Goal: Use online tool/utility: Utilize a website feature to perform a specific function

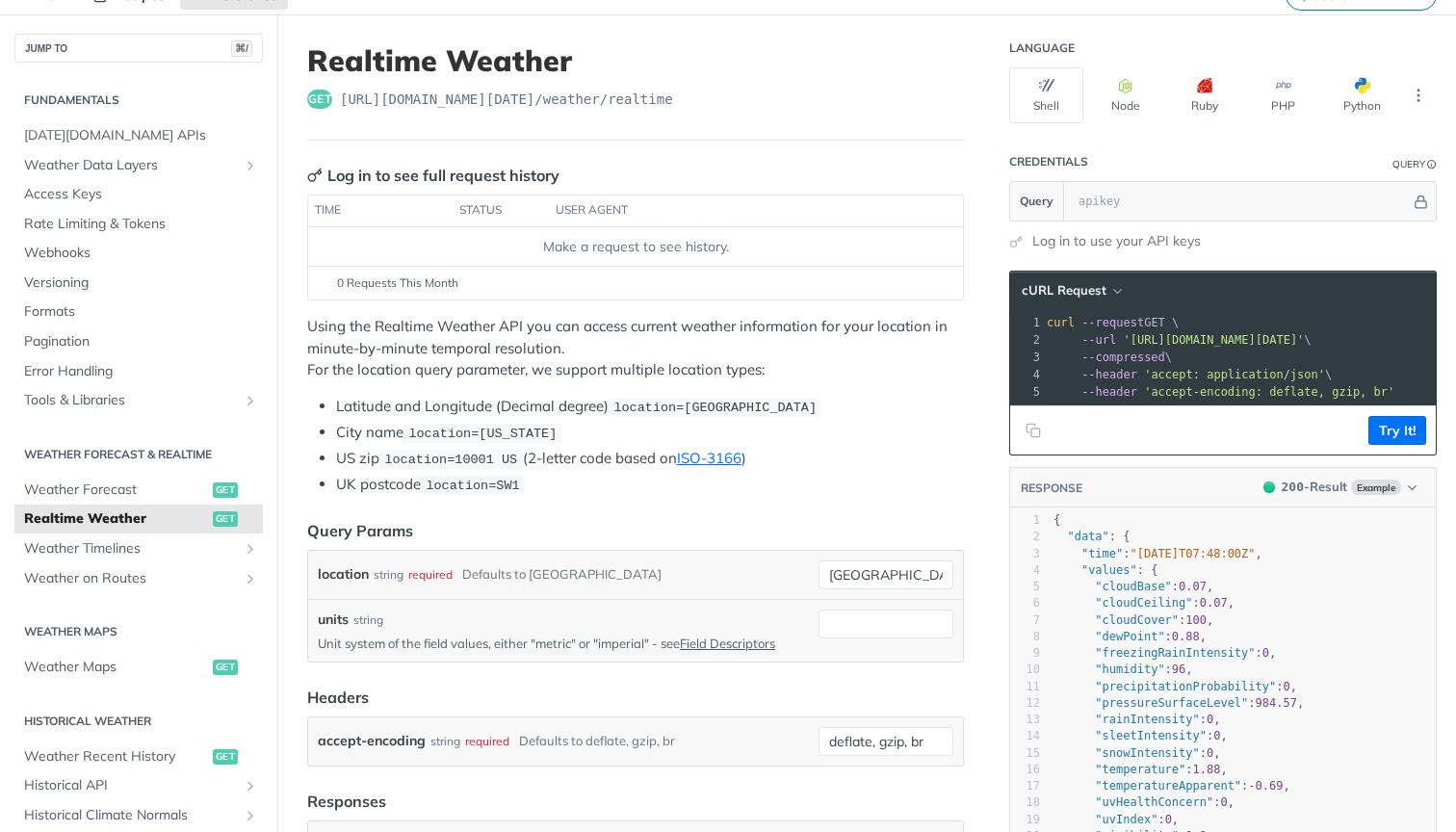
scroll to position [69, 0]
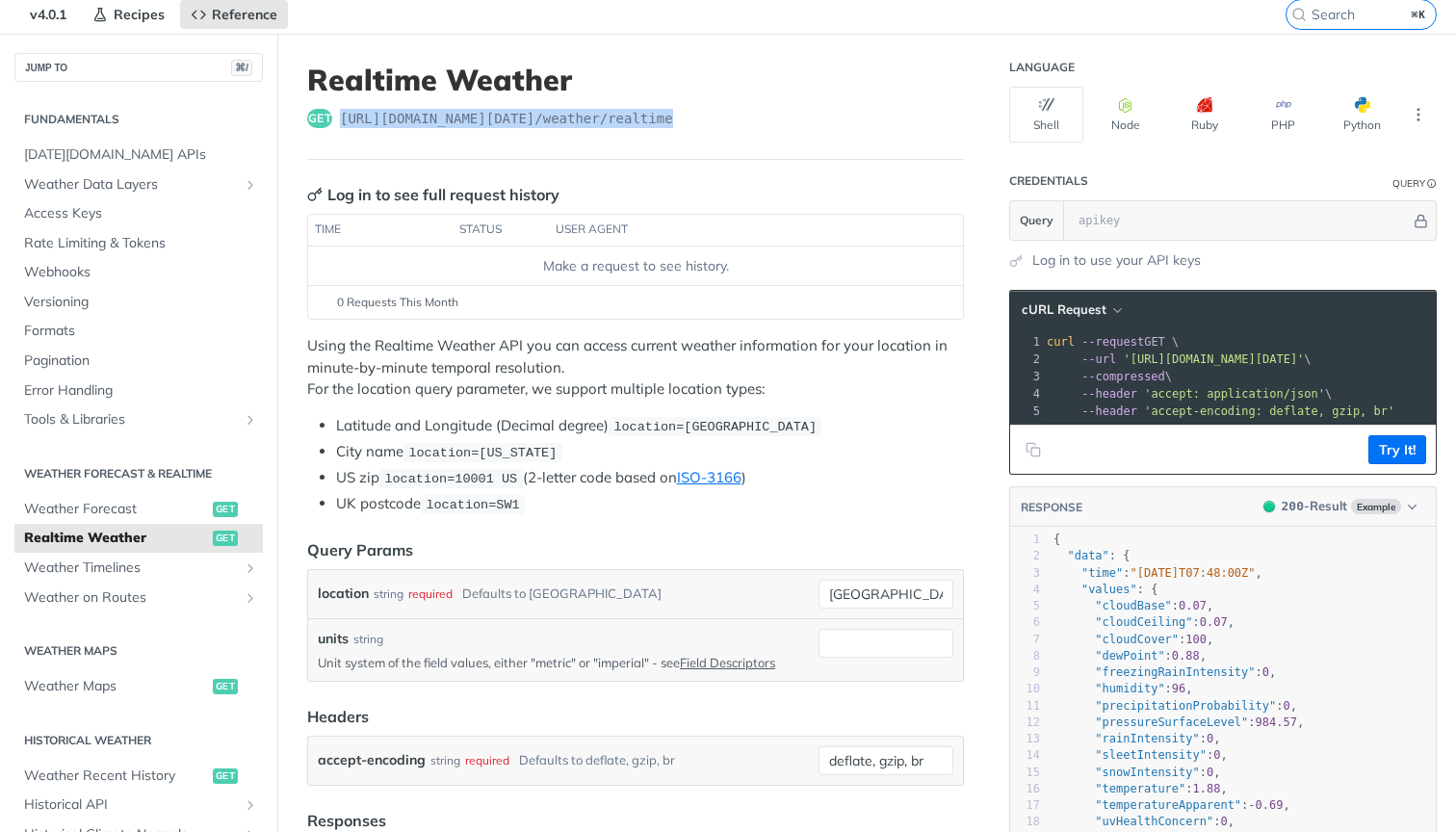
drag, startPoint x: 698, startPoint y: 116, endPoint x: 337, endPoint y: 125, distance: 361.1
click at [337, 125] on div "get https://api.tomorrow.io/v4 /weather/realtime" at bounding box center [635, 118] width 656 height 19
copy span "https://api.tomorrow.io/v4 /weather/realtime"
click at [857, 127] on div "get https://api.tomorrow.io/v4 /weather/realtime" at bounding box center [635, 118] width 656 height 19
click at [1420, 221] on icon "Hide" at bounding box center [1420, 221] width 15 height 15
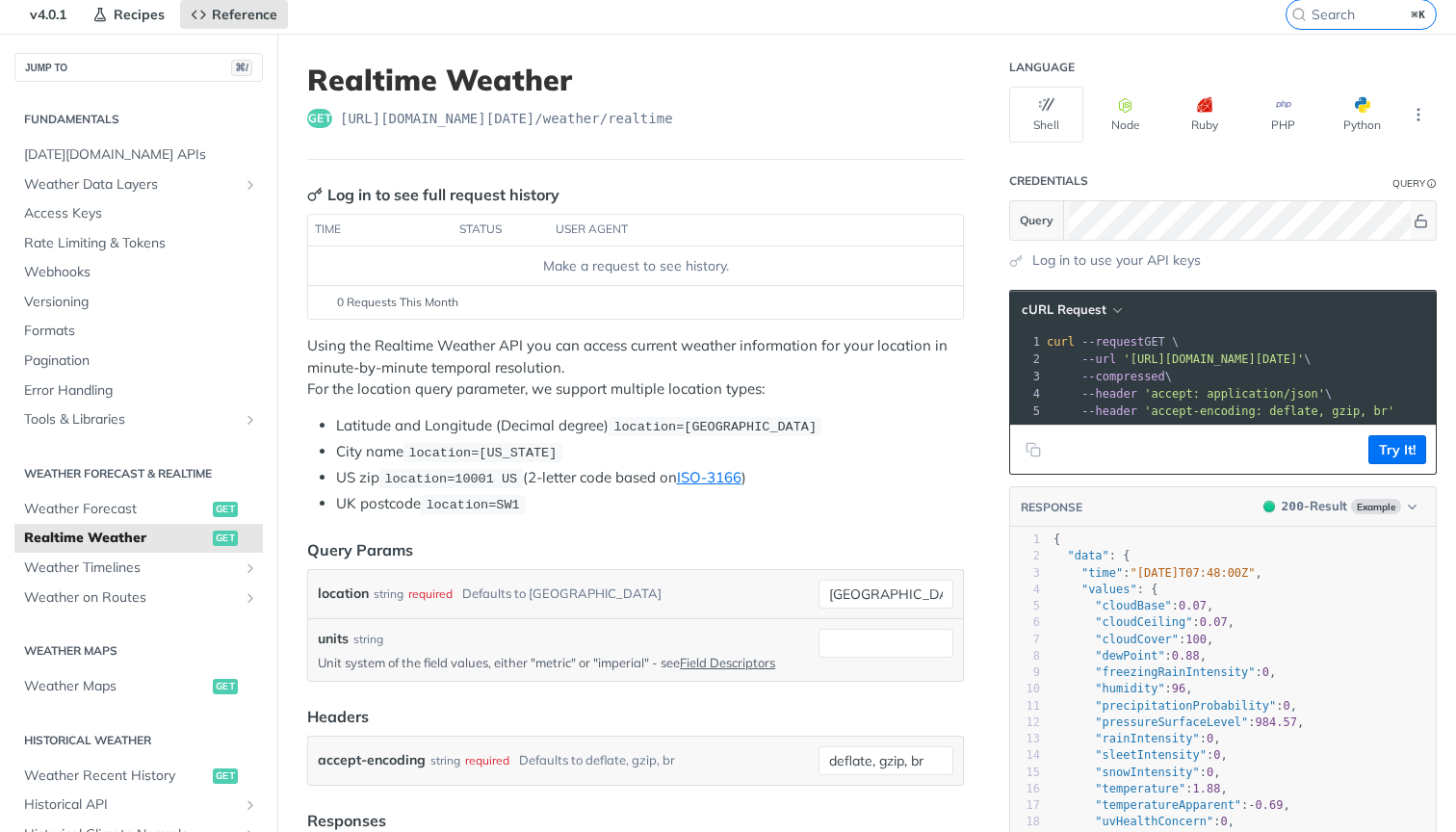
click at [1420, 221] on icon "Show" at bounding box center [1420, 221] width 15 height 15
click at [1420, 221] on icon "Hide" at bounding box center [1420, 221] width 15 height 15
click at [1115, 130] on button "Node" at bounding box center [1125, 114] width 74 height 56
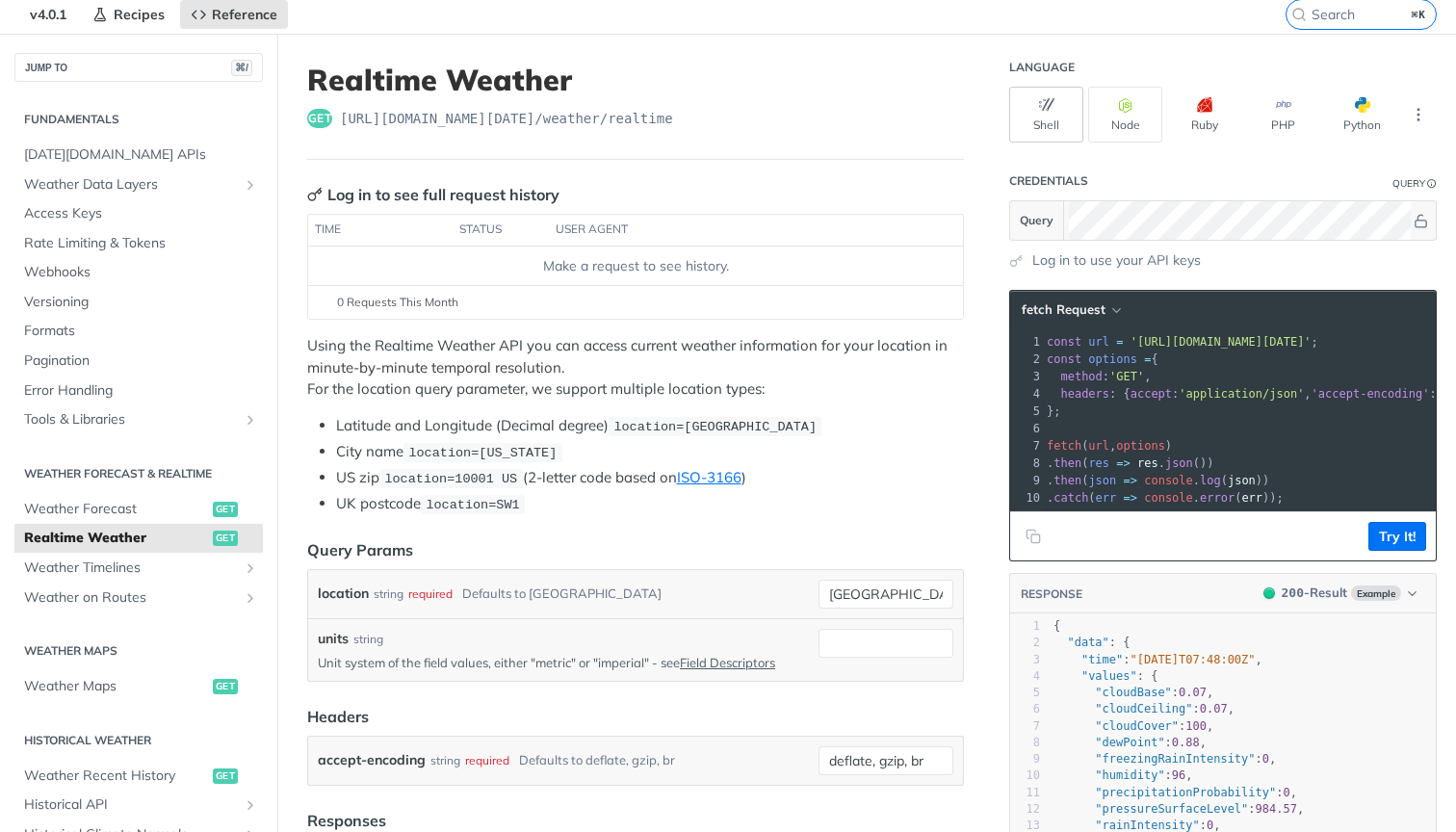
click at [1054, 125] on button "Shell" at bounding box center [1046, 114] width 74 height 56
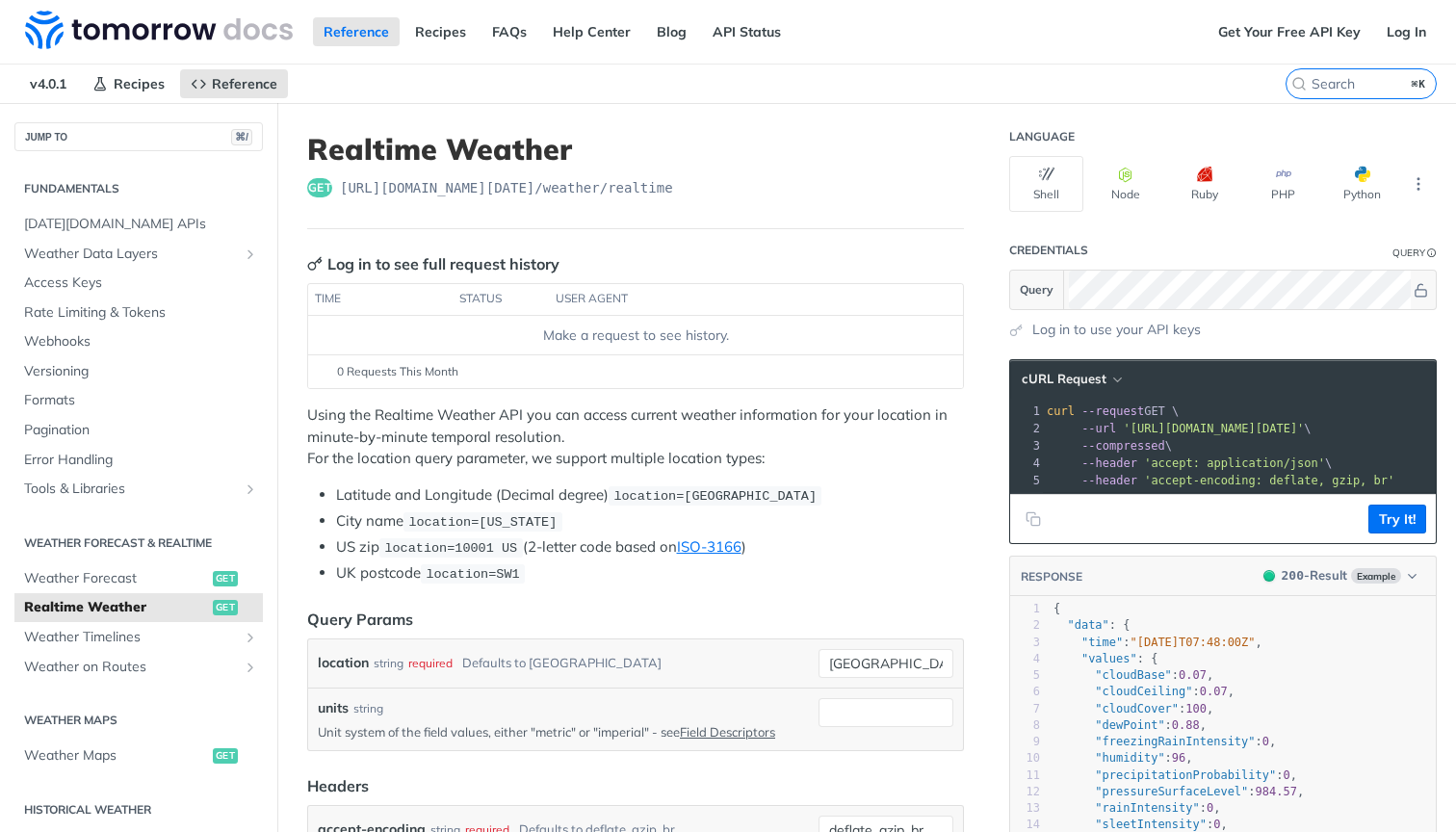
scroll to position [0, 0]
click at [1294, 39] on link "Get Your Free API Key" at bounding box center [1288, 31] width 164 height 29
click at [1257, 28] on link "Get Your Free API Key" at bounding box center [1288, 31] width 164 height 29
click at [740, 34] on link "API Status" at bounding box center [746, 31] width 89 height 29
click at [1412, 187] on icon "More ellipsis" at bounding box center [1417, 183] width 17 height 17
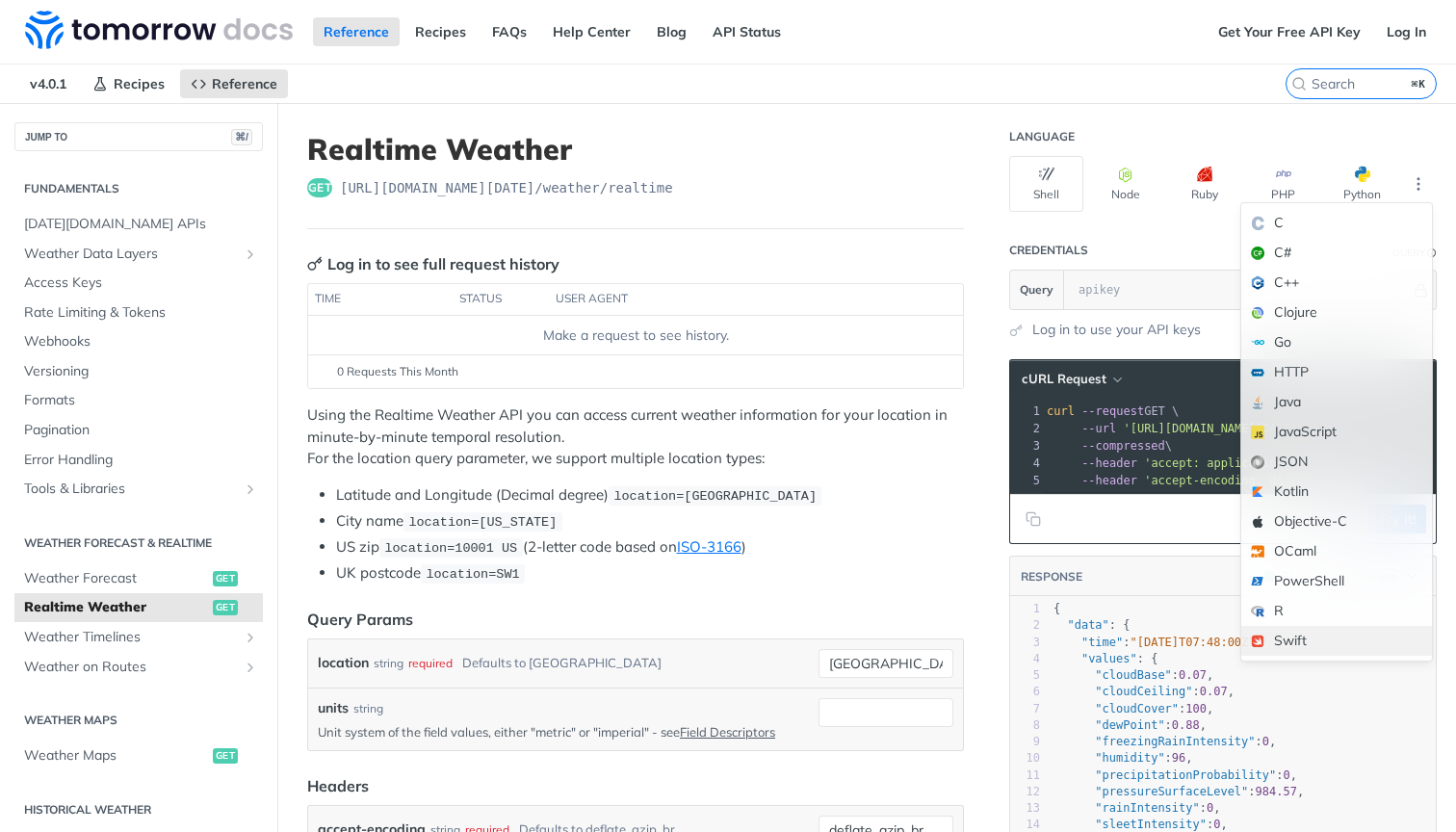
click at [1280, 640] on div "Swift" at bounding box center [1336, 641] width 190 height 30
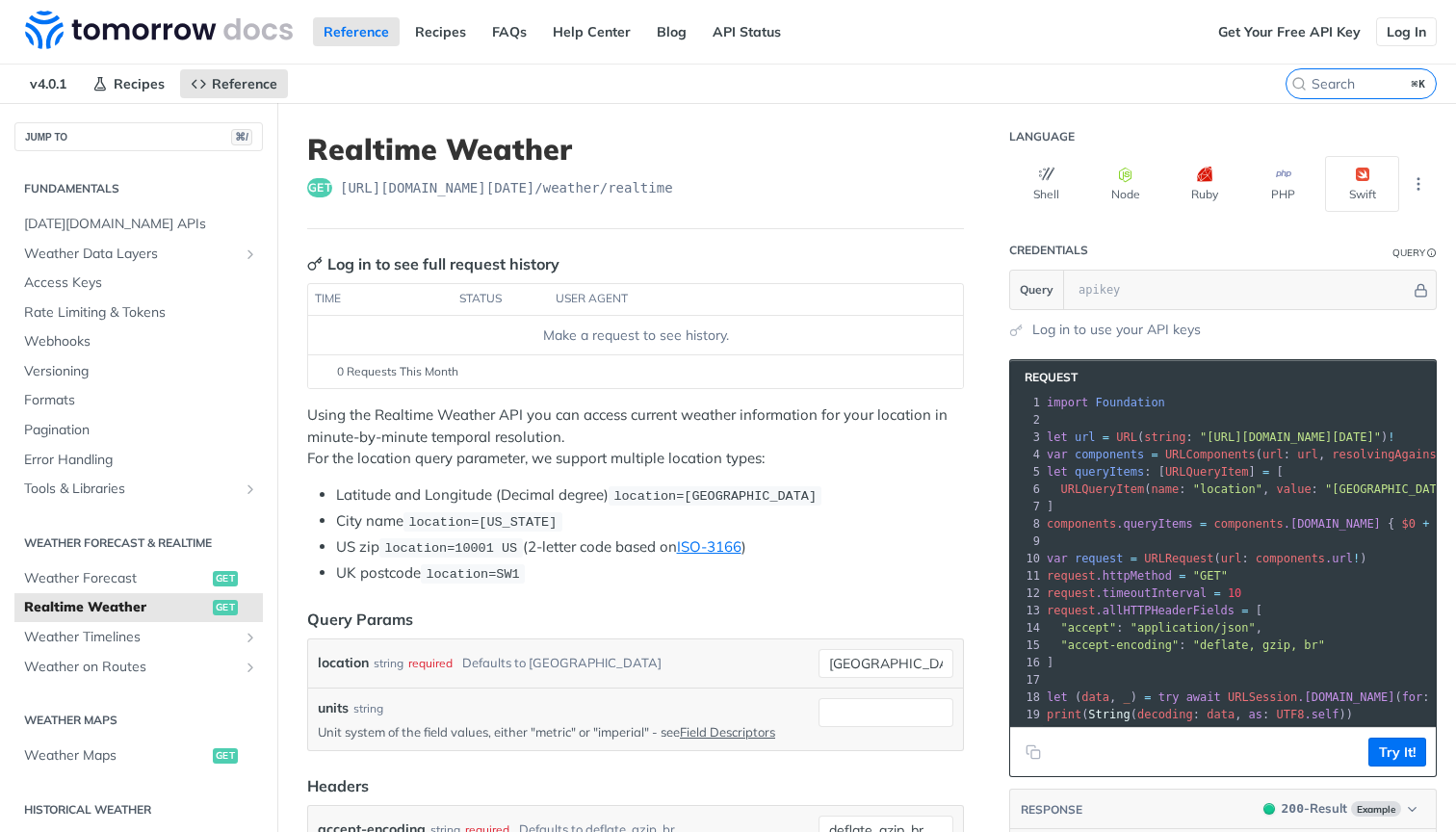
click at [1399, 33] on link "Log In" at bounding box center [1405, 31] width 60 height 29
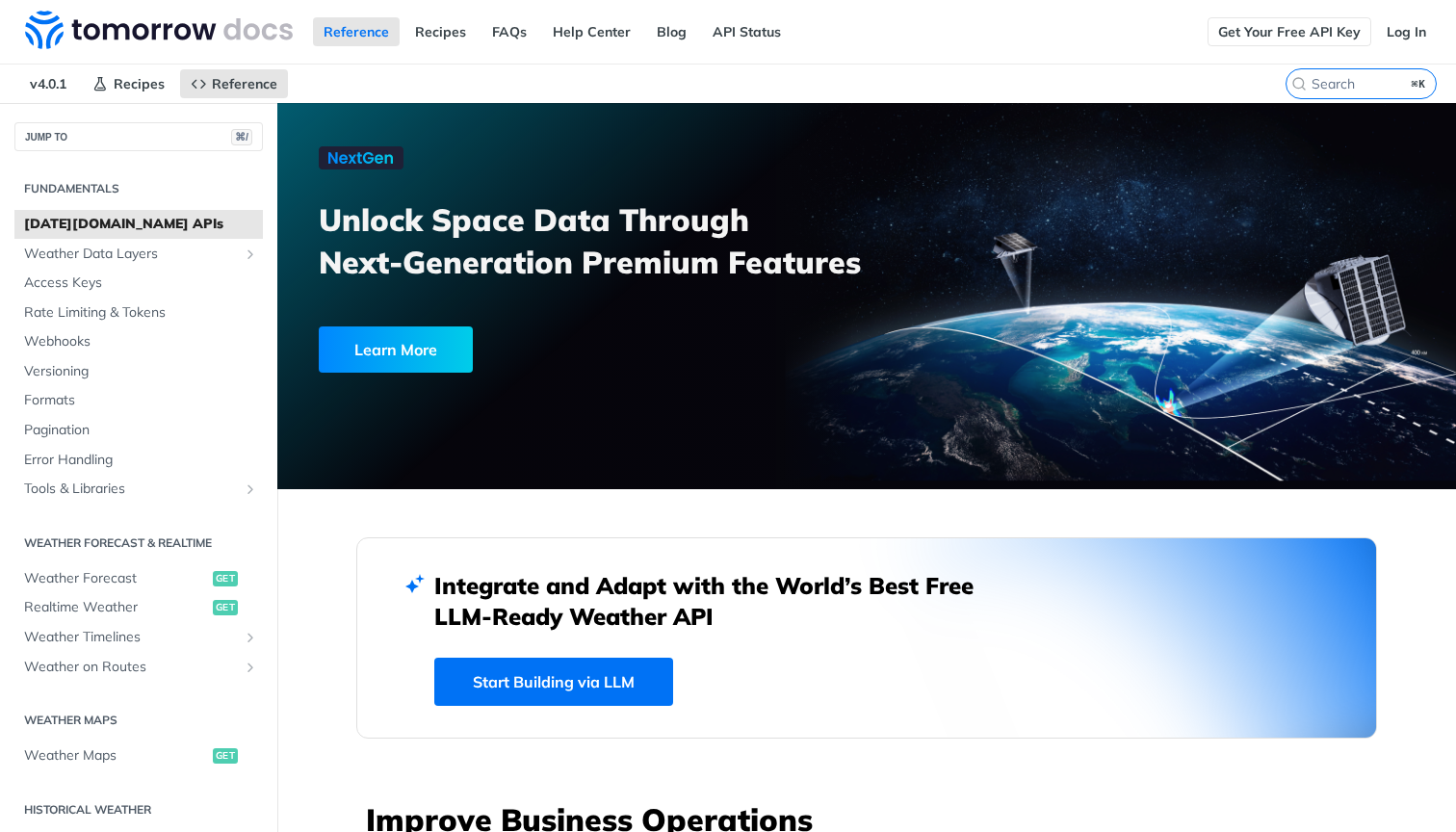
click at [1284, 22] on link "Get Your Free API Key" at bounding box center [1288, 31] width 164 height 29
click at [1392, 34] on link "Log In" at bounding box center [1405, 31] width 60 height 29
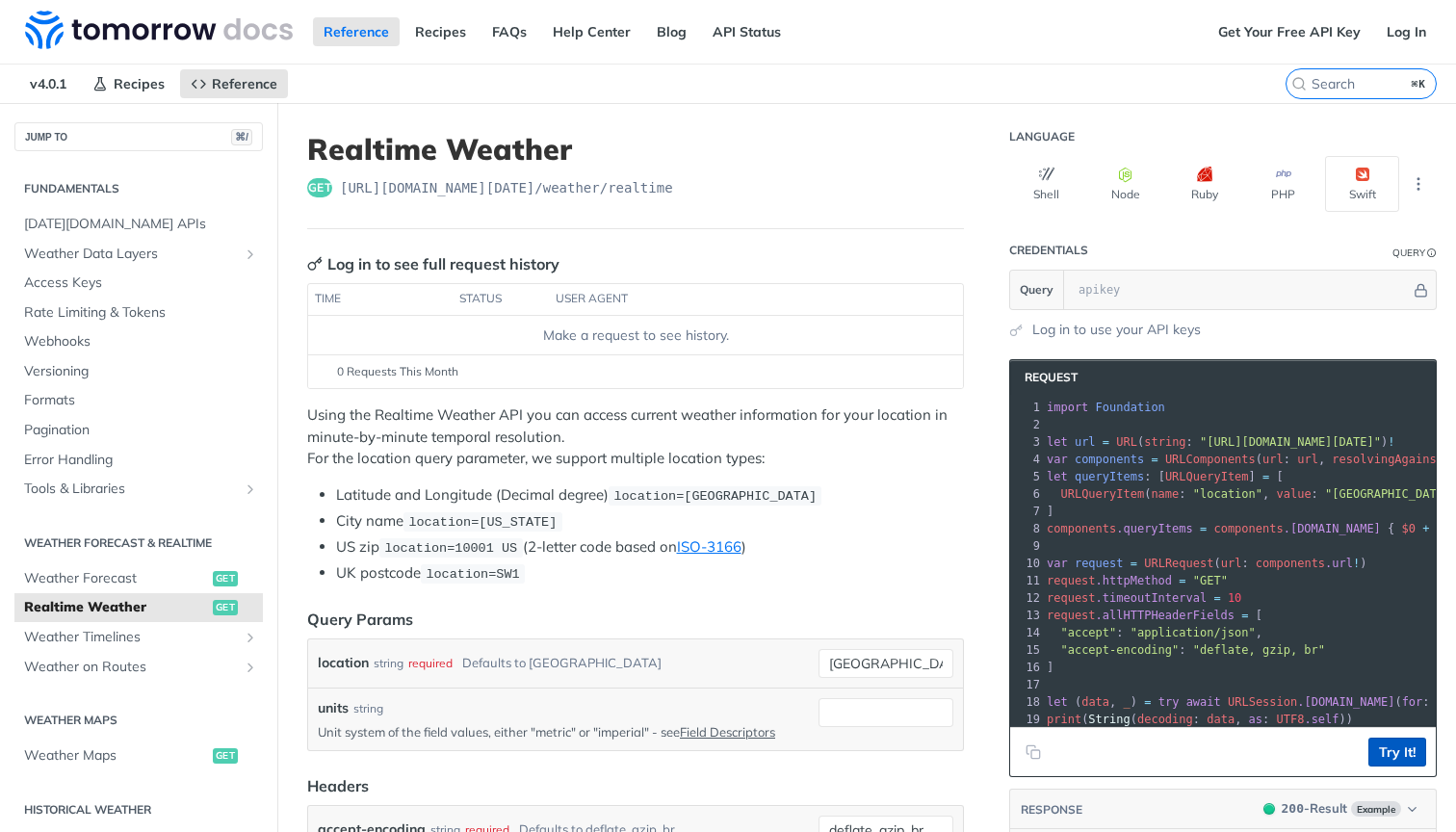
click at [1397, 761] on button "Try It!" at bounding box center [1397, 752] width 57 height 29
paste input "https://api.tomorrow.io/v4/weather/forecast?location=42.3478,-71.0466&apikey=rY…"
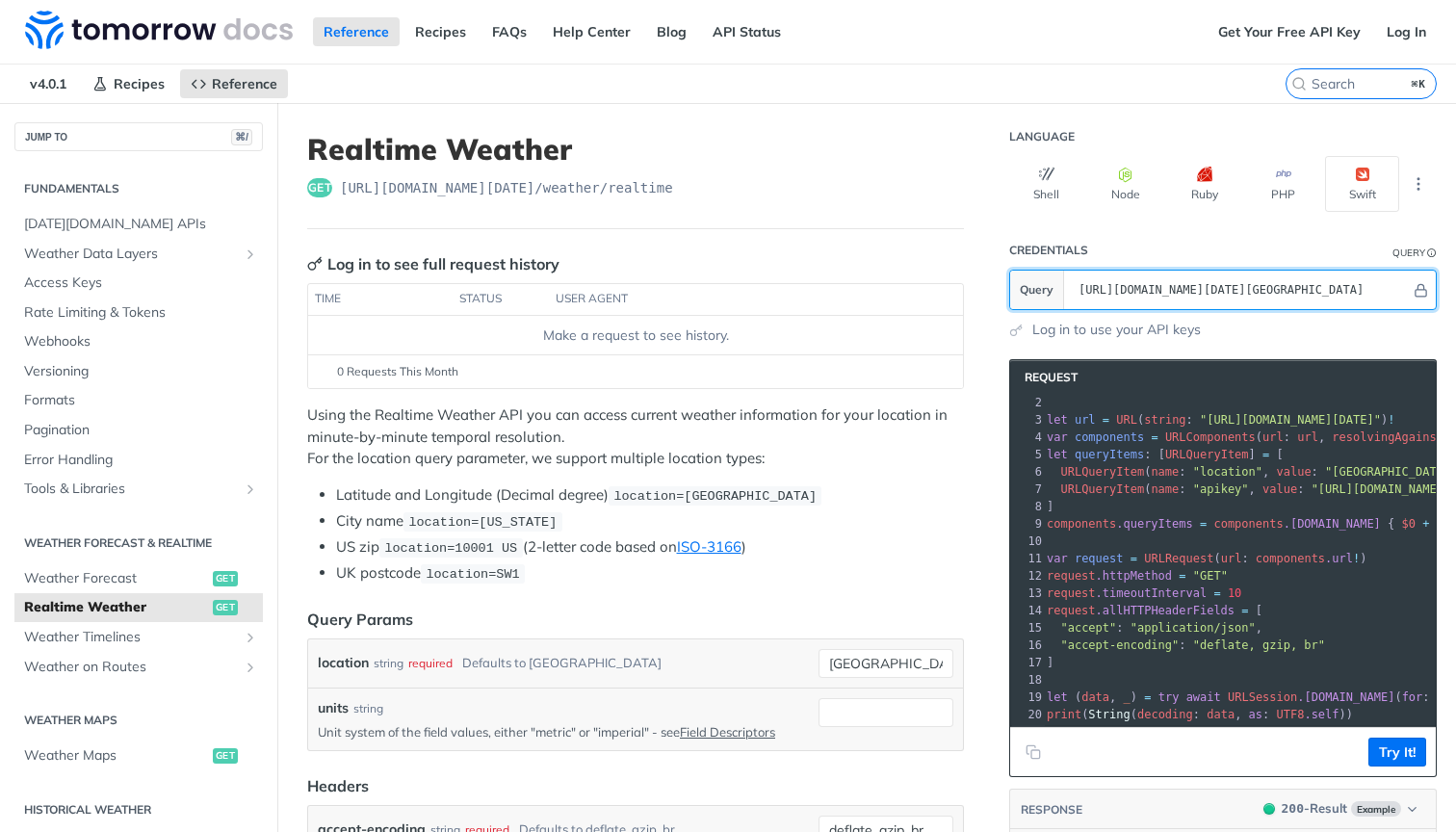
scroll to position [0, 2]
click at [1246, 556] on span ":" at bounding box center [1242, 559] width 7 height 14
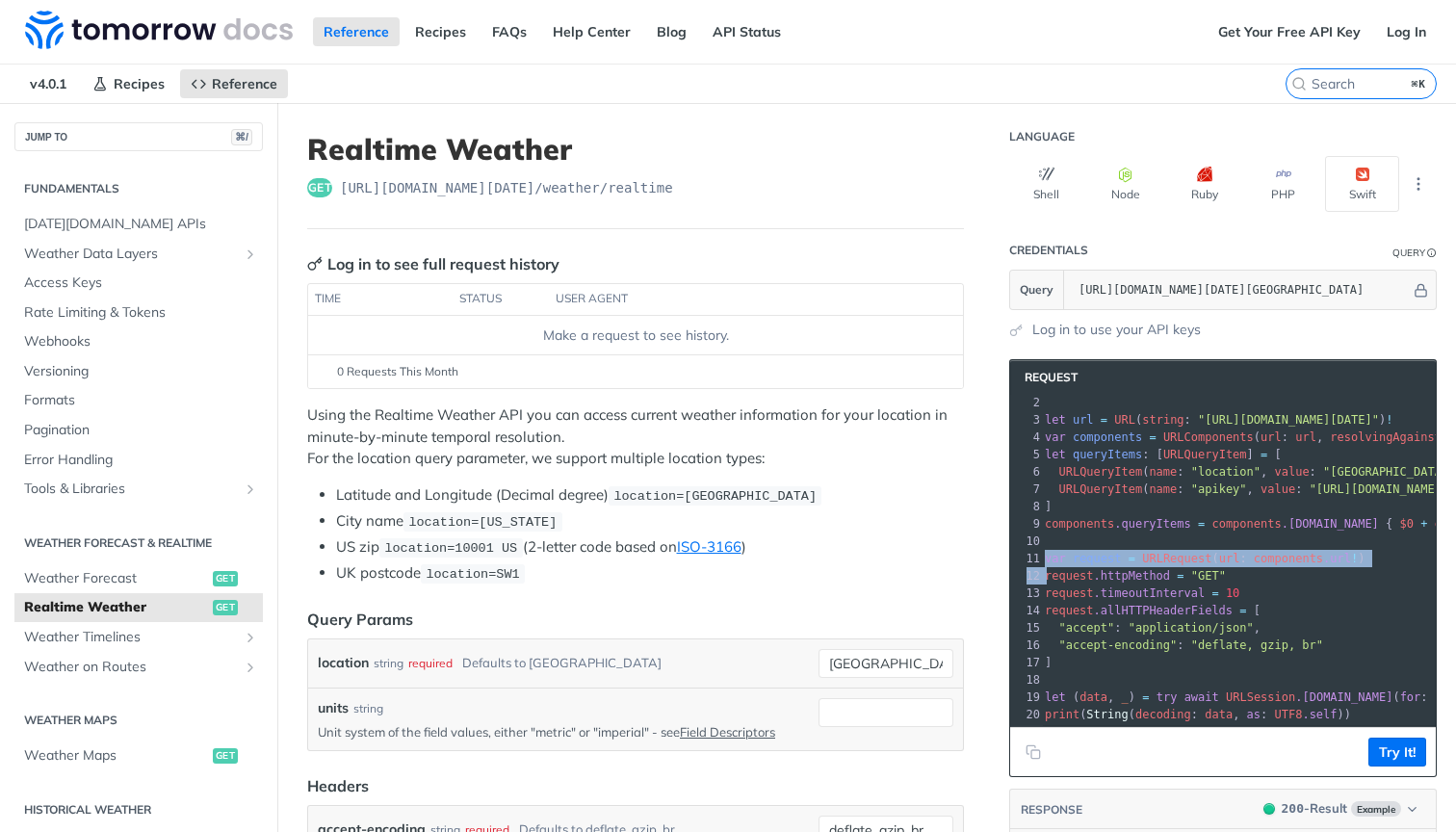
scroll to position [0, 0]
click at [1248, 556] on span ":" at bounding box center [1244, 559] width 7 height 14
click at [1029, 755] on icon "Copy to clipboard" at bounding box center [1030, 750] width 9 height 9
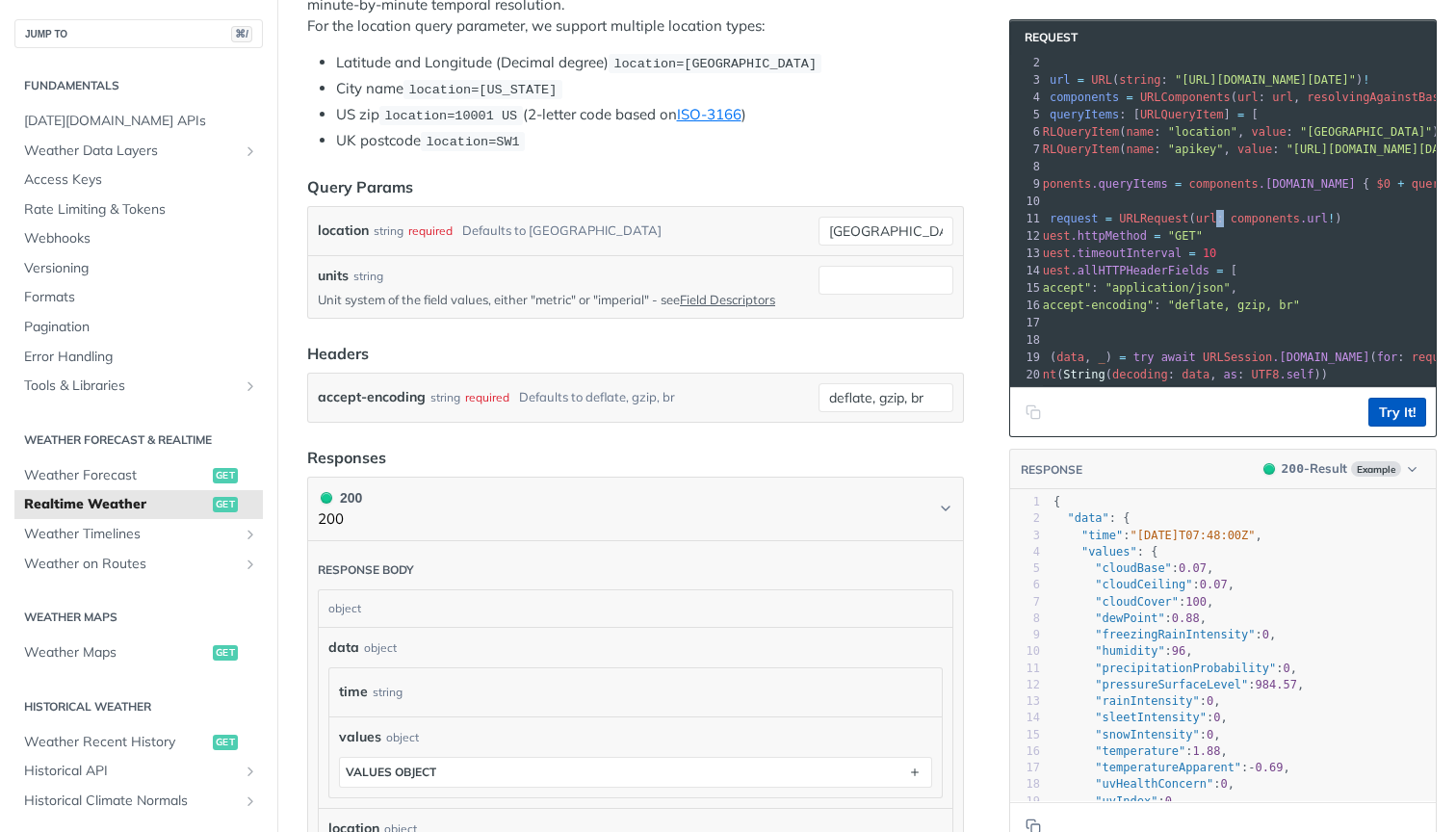
click at [1394, 409] on button "Try It!" at bounding box center [1397, 412] width 57 height 29
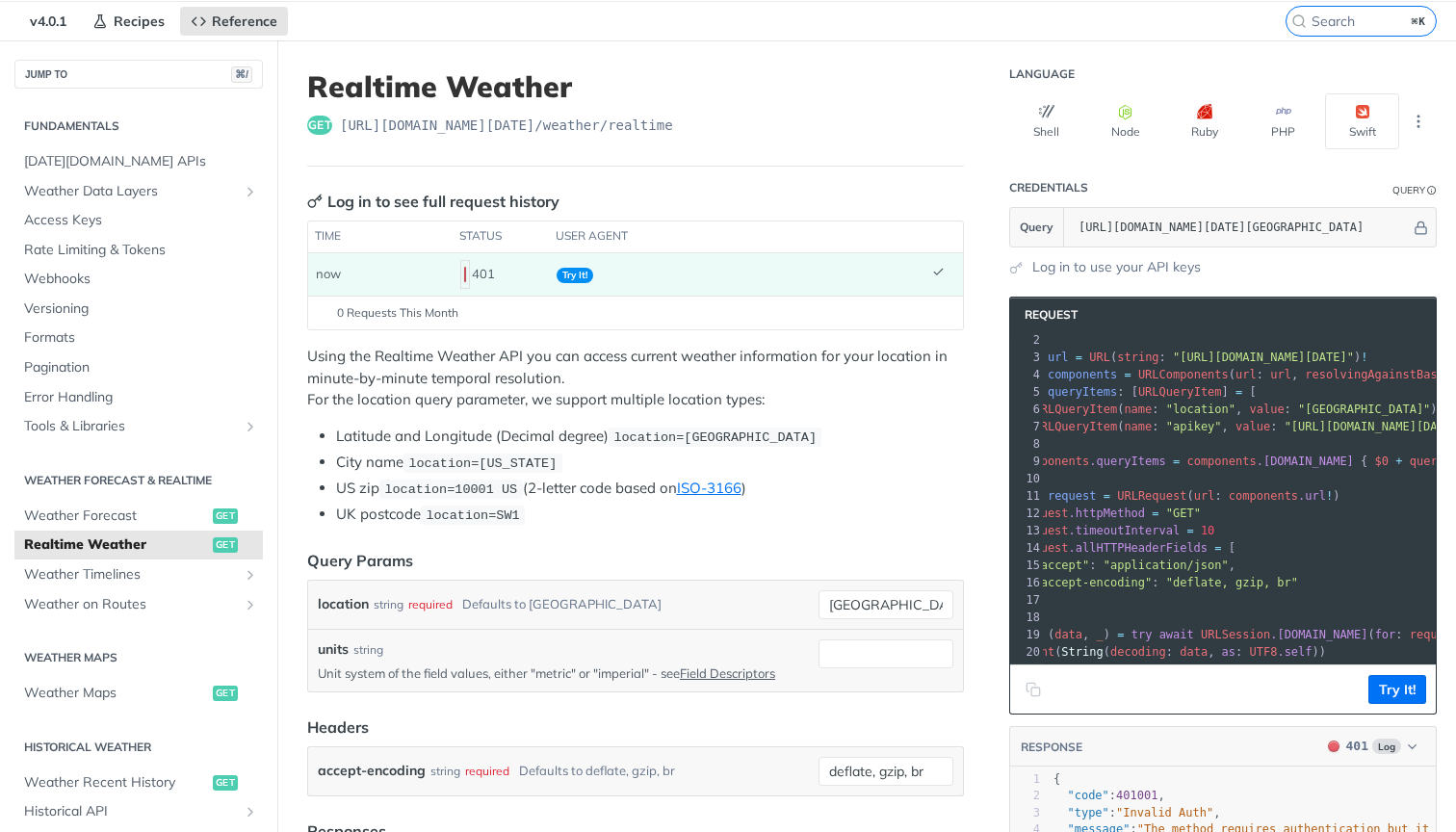
click at [486, 274] on div "401" at bounding box center [501, 274] width 81 height 33
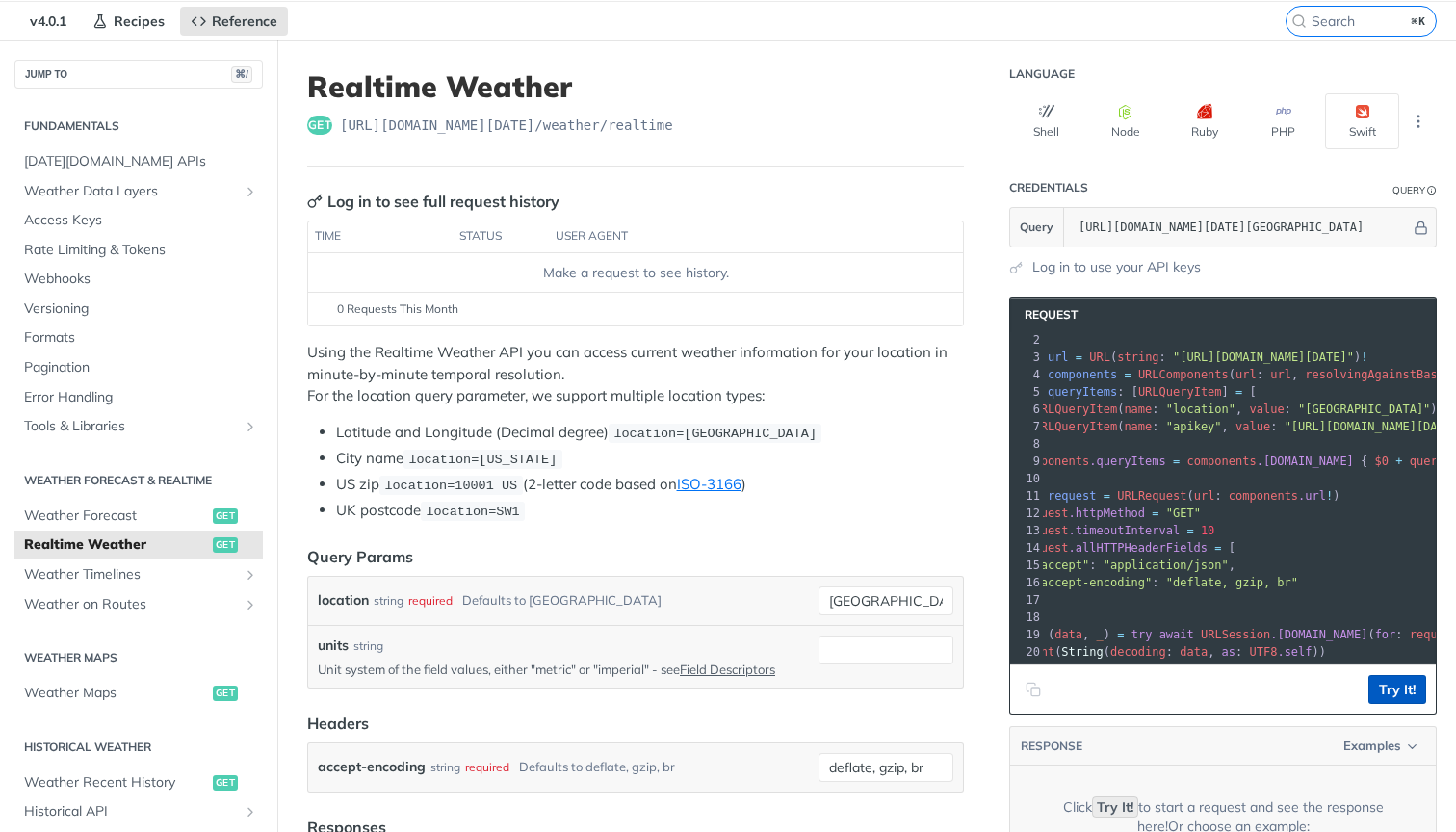
click at [1383, 695] on button "Try It!" at bounding box center [1397, 689] width 57 height 29
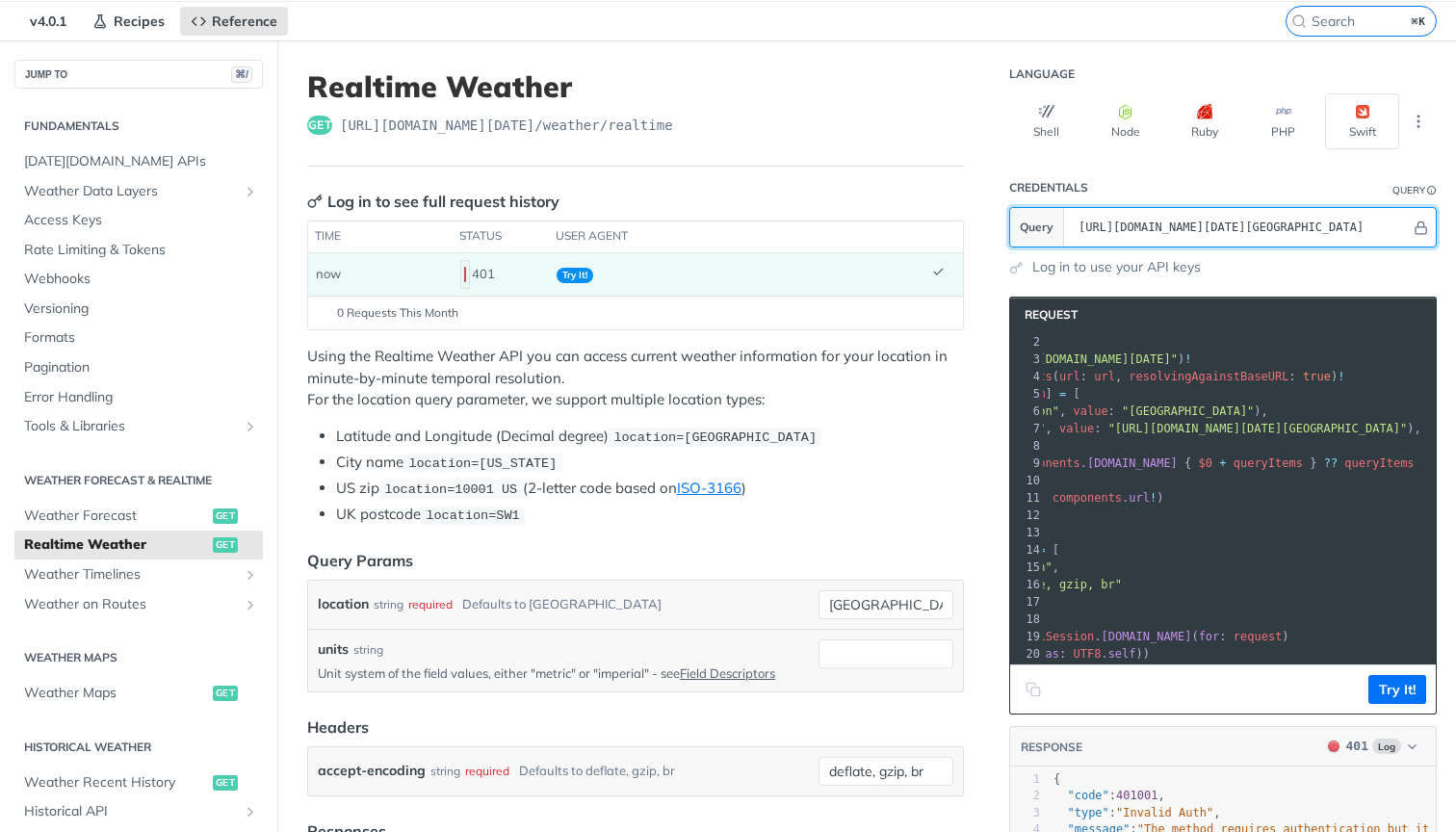
drag, startPoint x: 1175, startPoint y: 226, endPoint x: 928, endPoint y: 229, distance: 247.0
type input "rYdpFFWLDSqDTWPzjrbLNAUzNyWgwdoz"
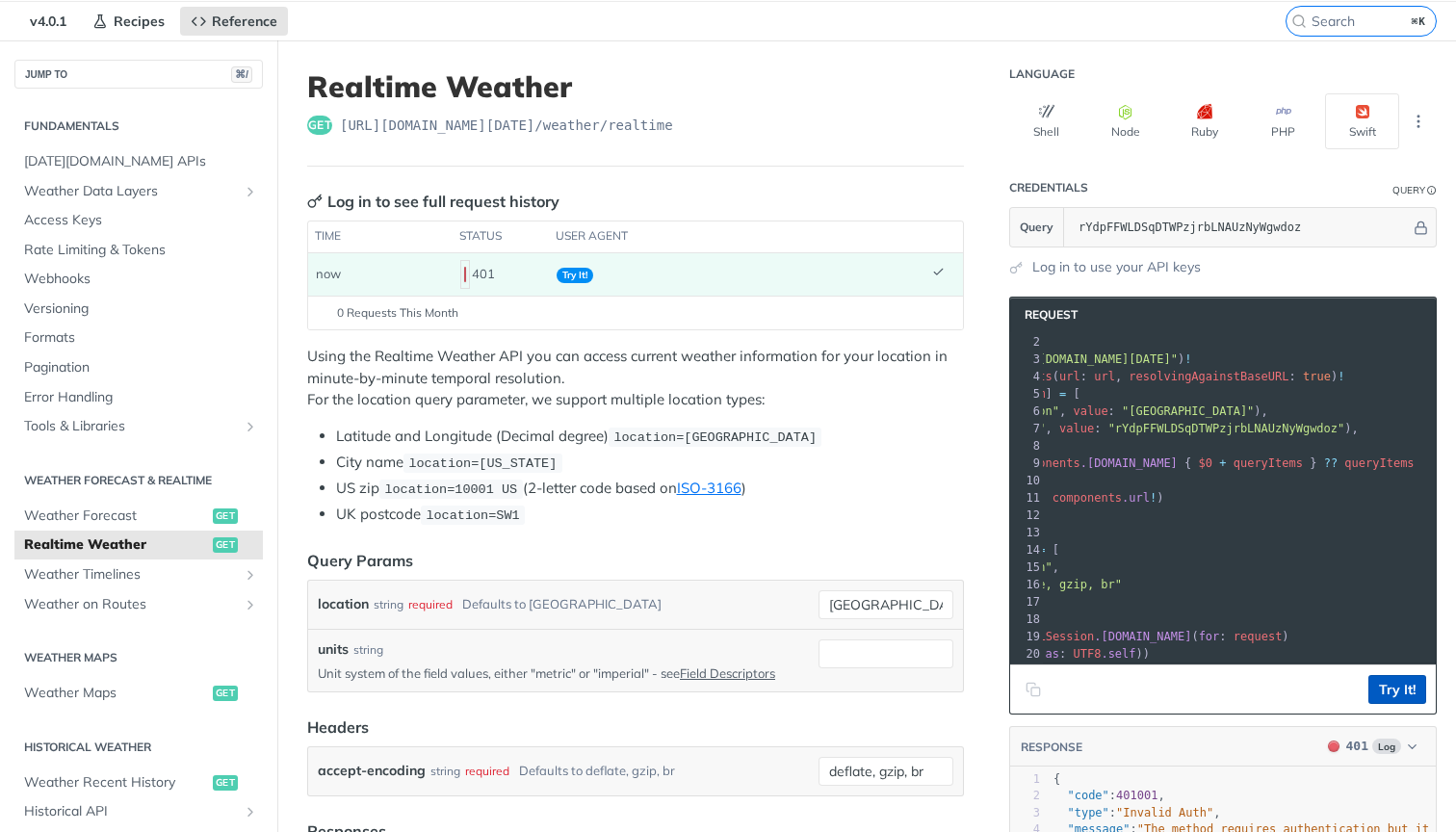
click at [1400, 693] on button "Try It!" at bounding box center [1397, 689] width 57 height 29
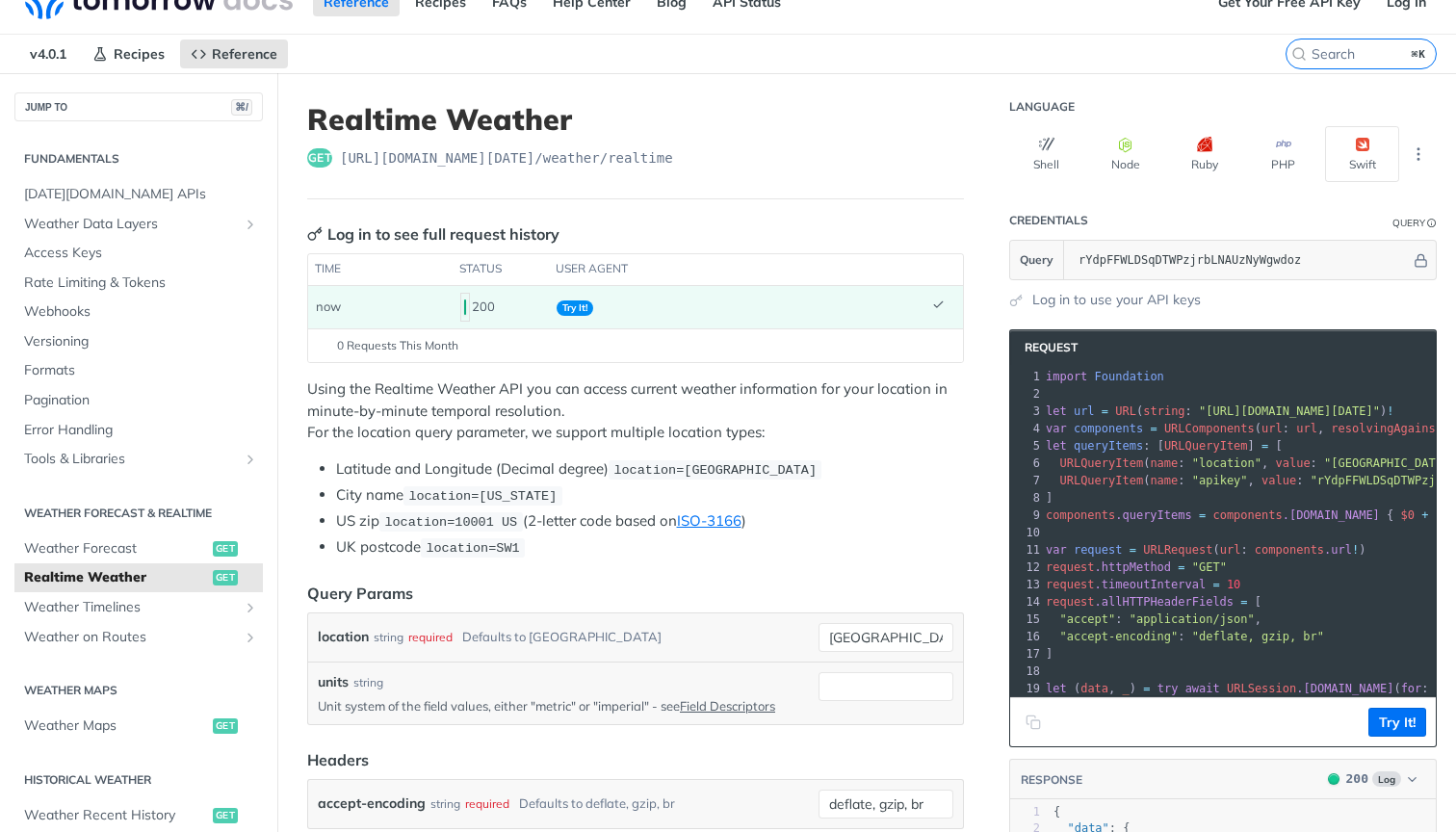
scroll to position [27, 0]
